Goal: Task Accomplishment & Management: Use online tool/utility

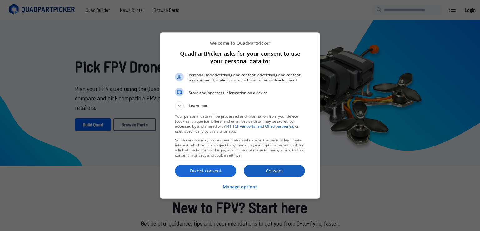
click at [285, 170] on p "Consent" at bounding box center [274, 170] width 61 height 6
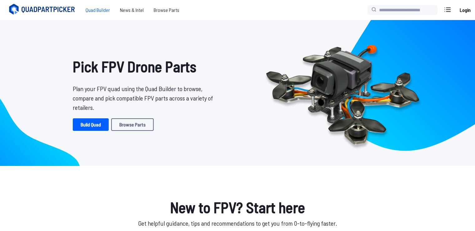
click at [99, 13] on span "Quad Builder" at bounding box center [98, 10] width 34 height 12
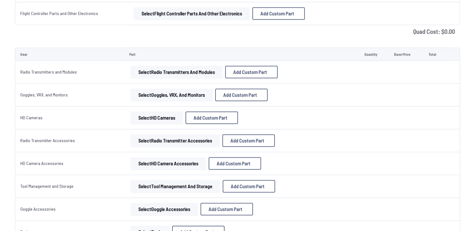
scroll to position [414, 0]
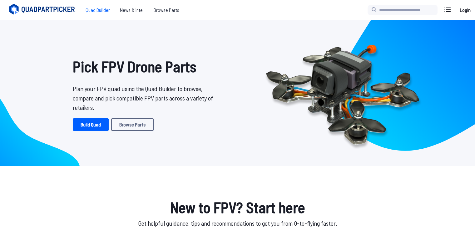
click at [95, 8] on span "Quad Builder" at bounding box center [98, 10] width 34 height 12
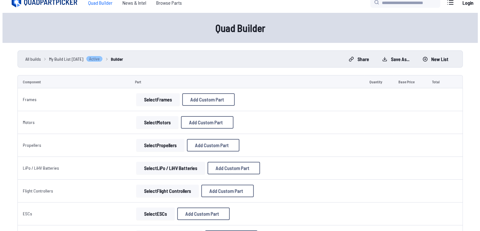
scroll to position [12, 0]
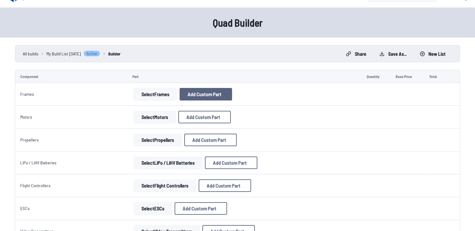
click at [194, 97] on span "Add Custom Part" at bounding box center [205, 94] width 34 height 5
select select "**********"
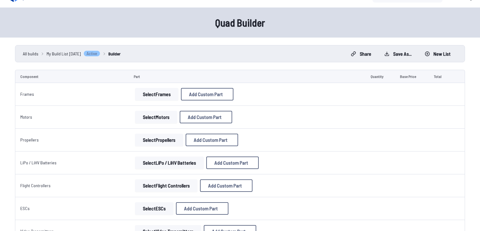
click at [176, 175] on select at bounding box center [240, 167] width 133 height 13
click at [174, 58] on input at bounding box center [240, 64] width 133 height 13
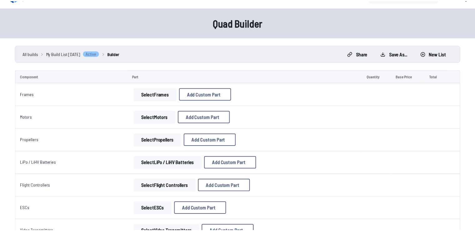
scroll to position [0, 0]
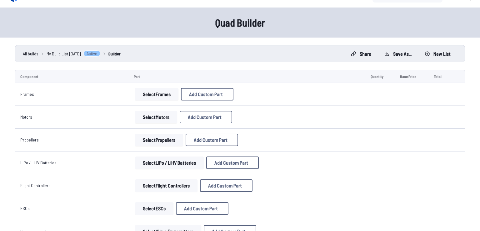
click at [0, 111] on div "Add Custom Part Part name* Brand / Manufacturer Price * Link Category Cancel Ad…" at bounding box center [240, 115] width 480 height 231
click at [301, 29] on icon at bounding box center [299, 32] width 6 height 6
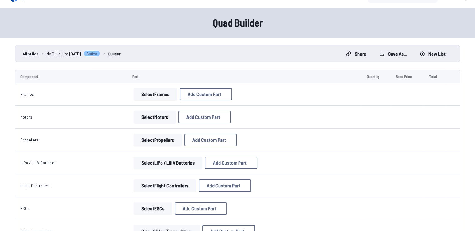
click at [142, 93] on button "Select Frames" at bounding box center [155, 94] width 43 height 12
click at [152, 92] on button "Select Frames" at bounding box center [155, 94] width 43 height 12
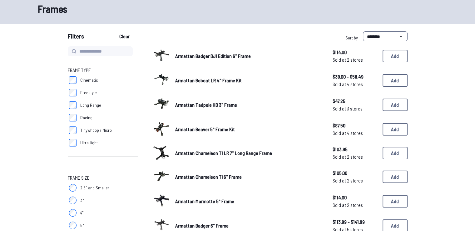
scroll to position [12, 0]
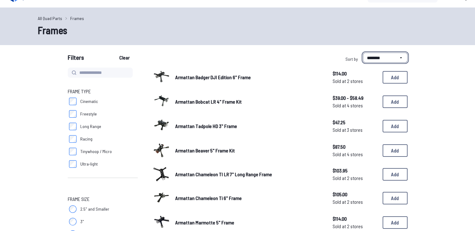
click at [392, 58] on select "**********" at bounding box center [385, 57] width 45 height 10
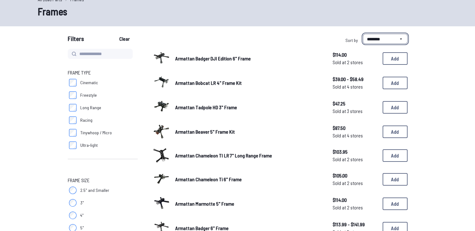
scroll to position [30, 0]
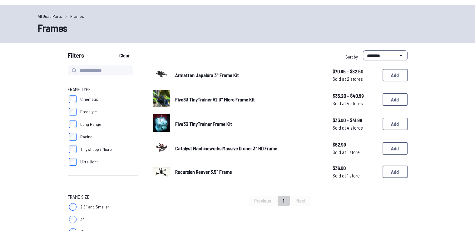
scroll to position [17, 0]
